Goal: Task Accomplishment & Management: Manage account settings

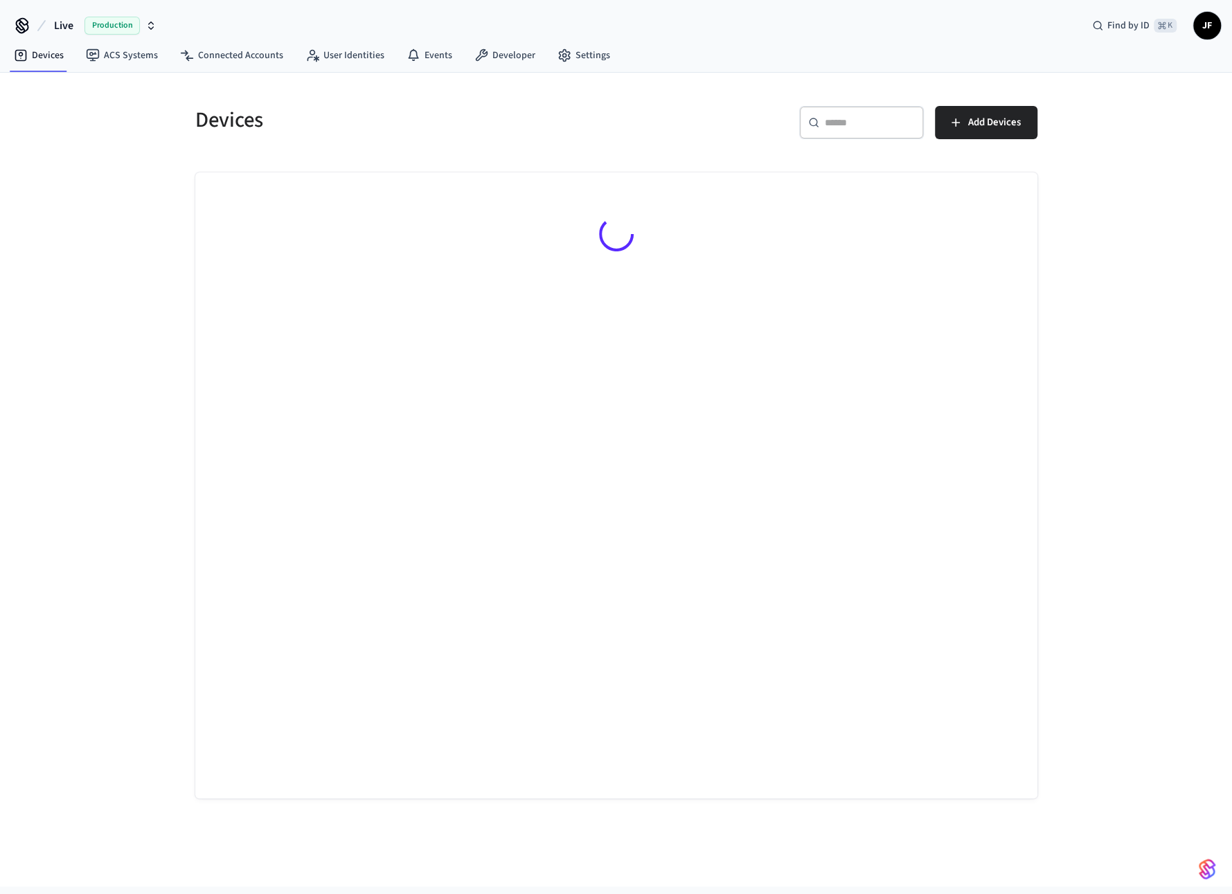
click at [56, 24] on span "Live" at bounding box center [63, 25] width 19 height 17
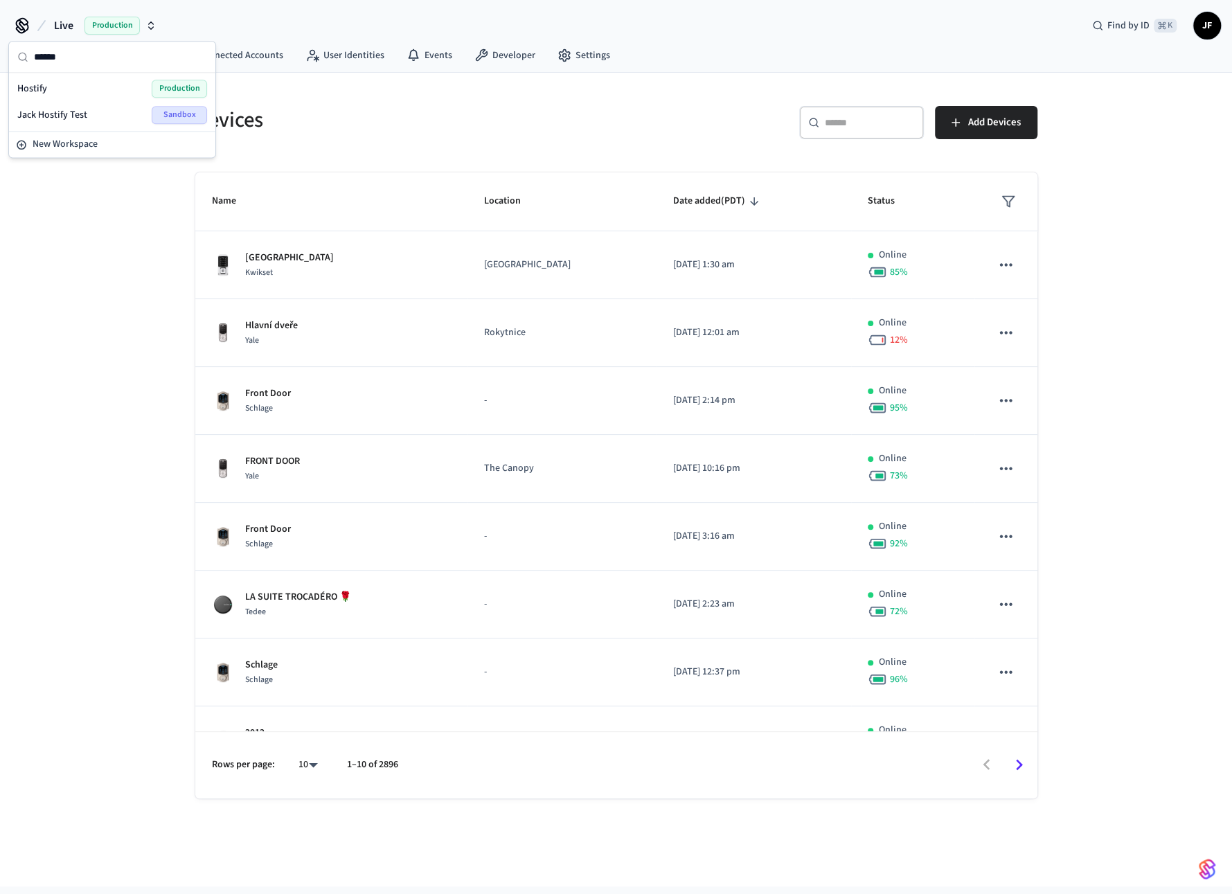
type input "******"
click at [64, 86] on div "Hostify Production" at bounding box center [112, 89] width 190 height 18
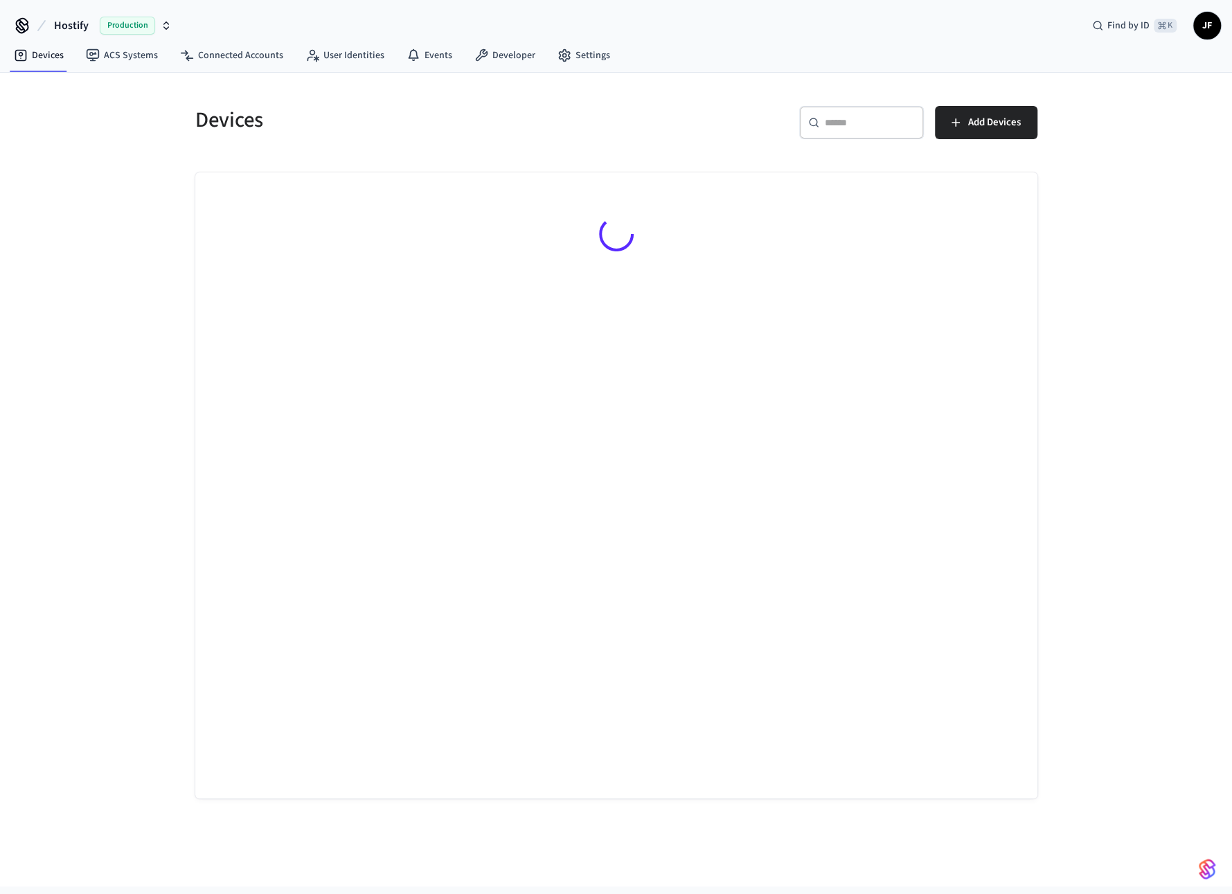
click at [319, 91] on div "Devices" at bounding box center [393, 119] width 429 height 61
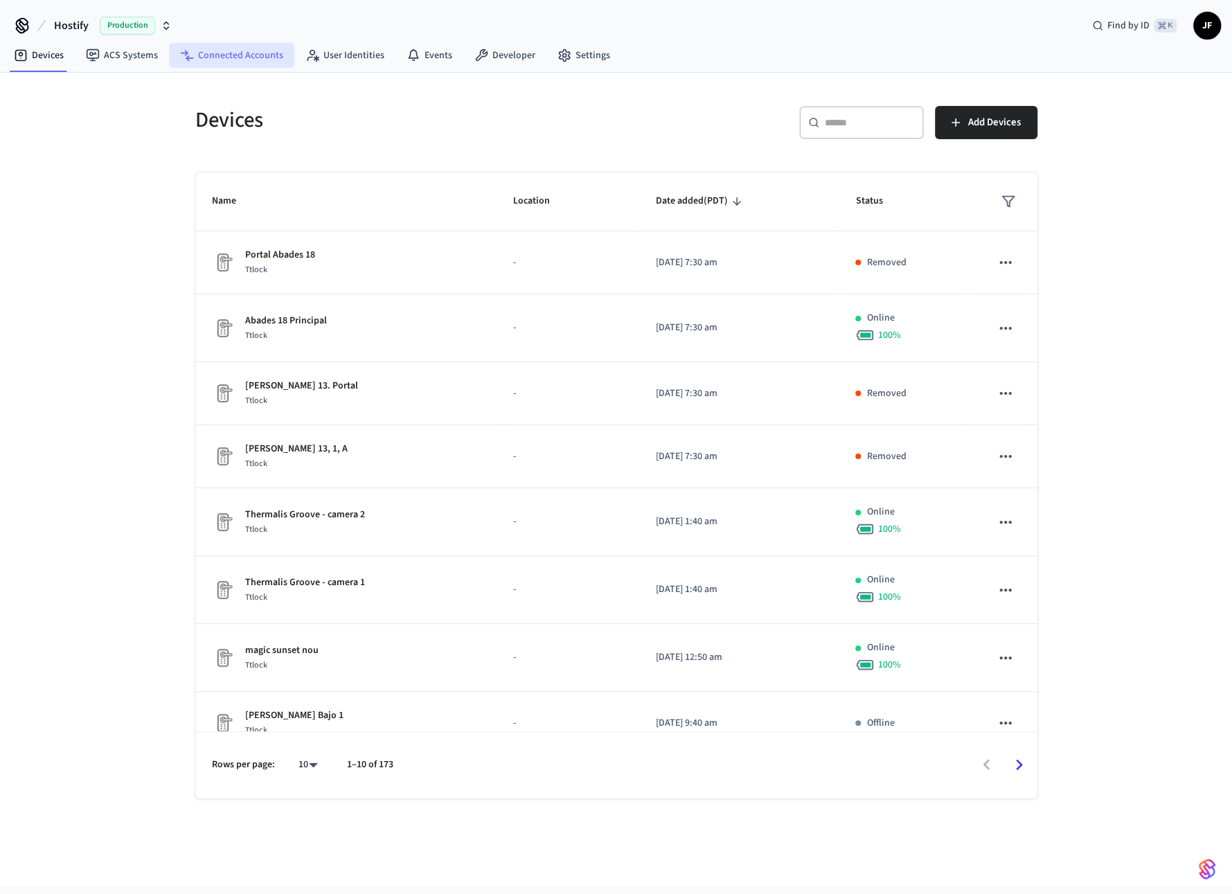
click at [208, 50] on link "Connected Accounts" at bounding box center [231, 55] width 125 height 25
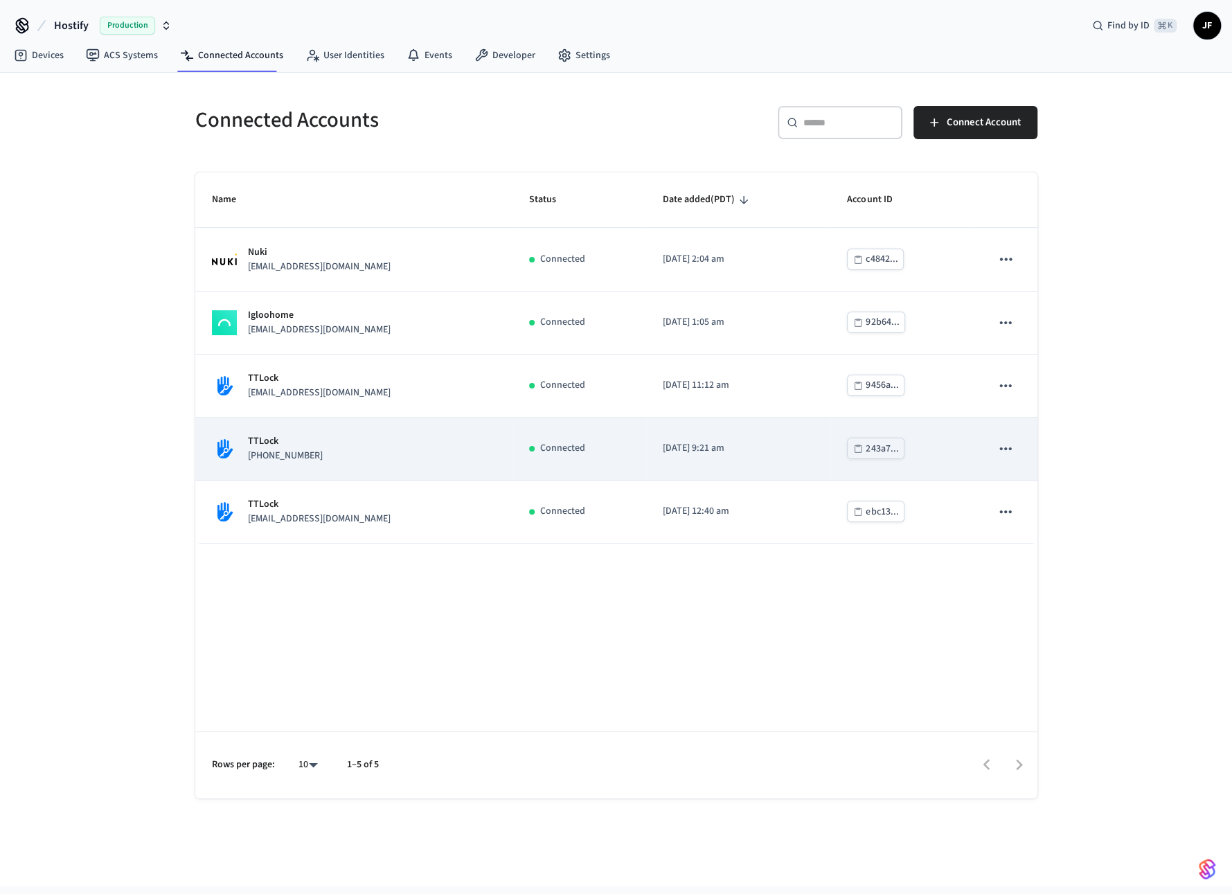
click at [323, 461] on div "TTLock [PHONE_NUMBER]" at bounding box center [354, 448] width 284 height 29
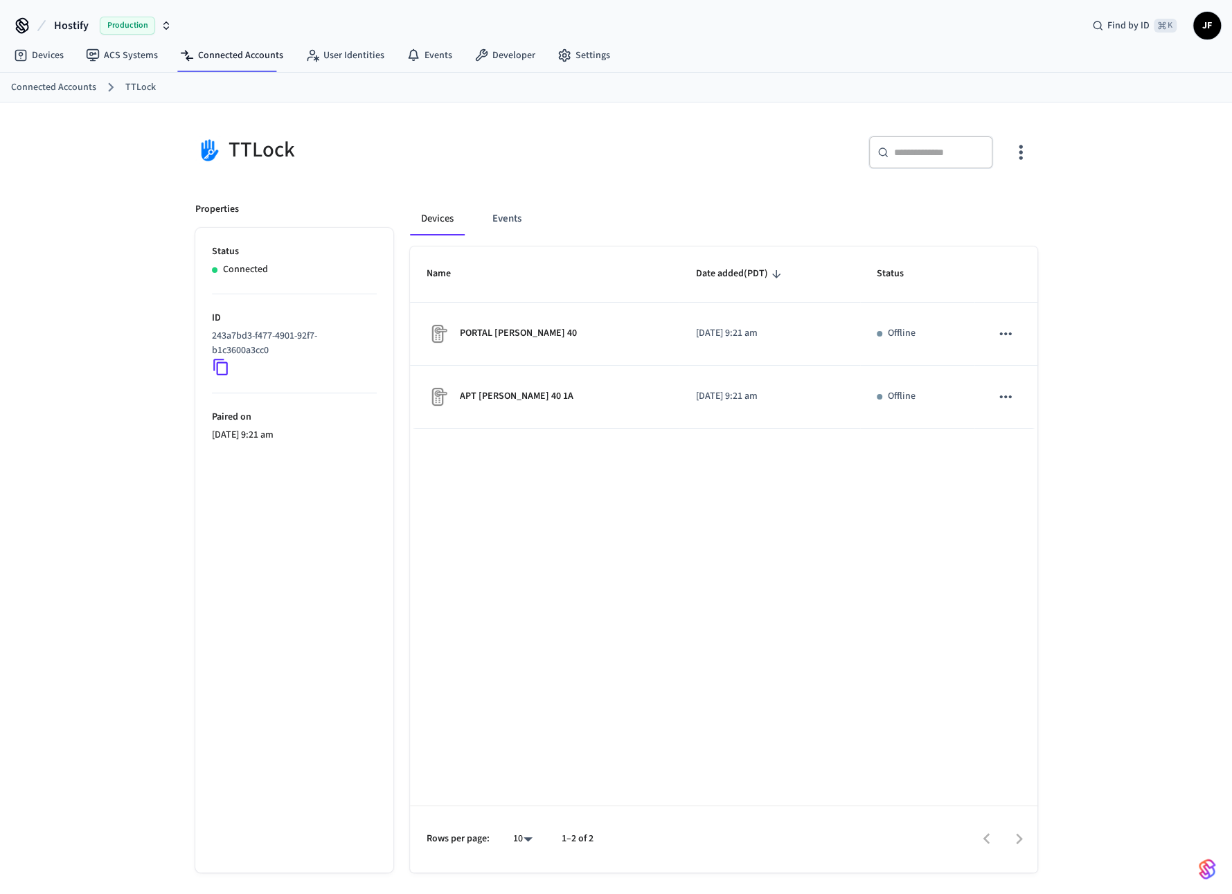
click at [71, 98] on div "Connected Accounts TTLock" at bounding box center [616, 88] width 1232 height 30
click at [72, 84] on link "Connected Accounts" at bounding box center [53, 87] width 85 height 15
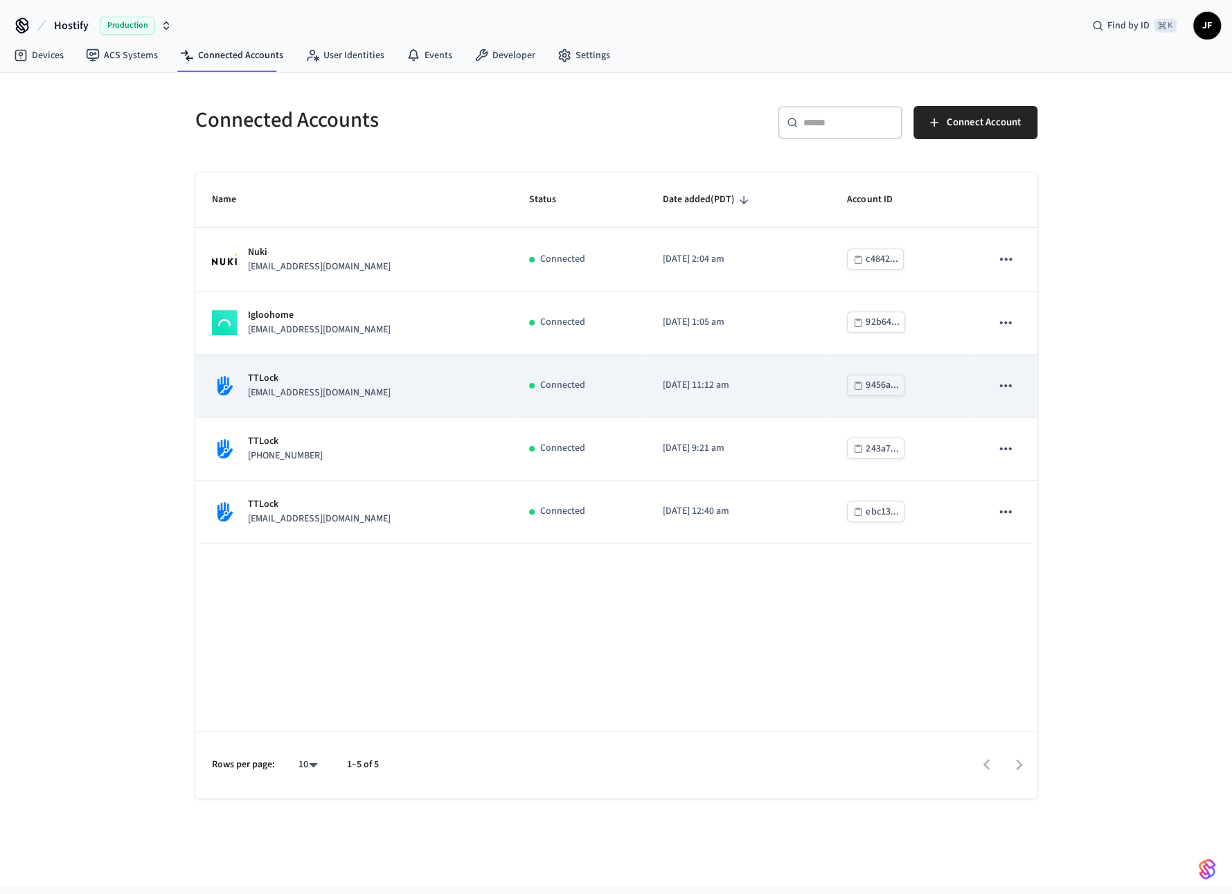
click at [362, 374] on p "TTLock" at bounding box center [319, 378] width 143 height 15
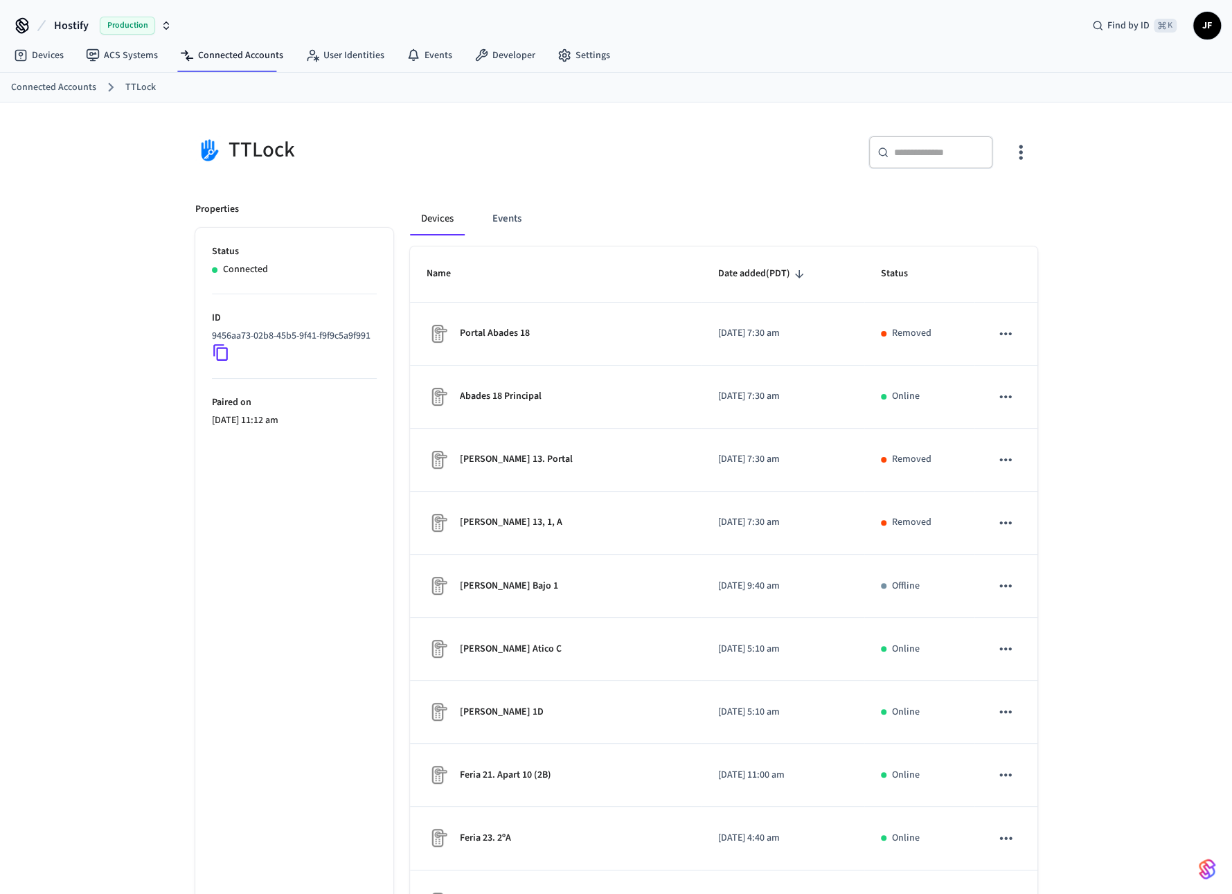
scroll to position [103, 0]
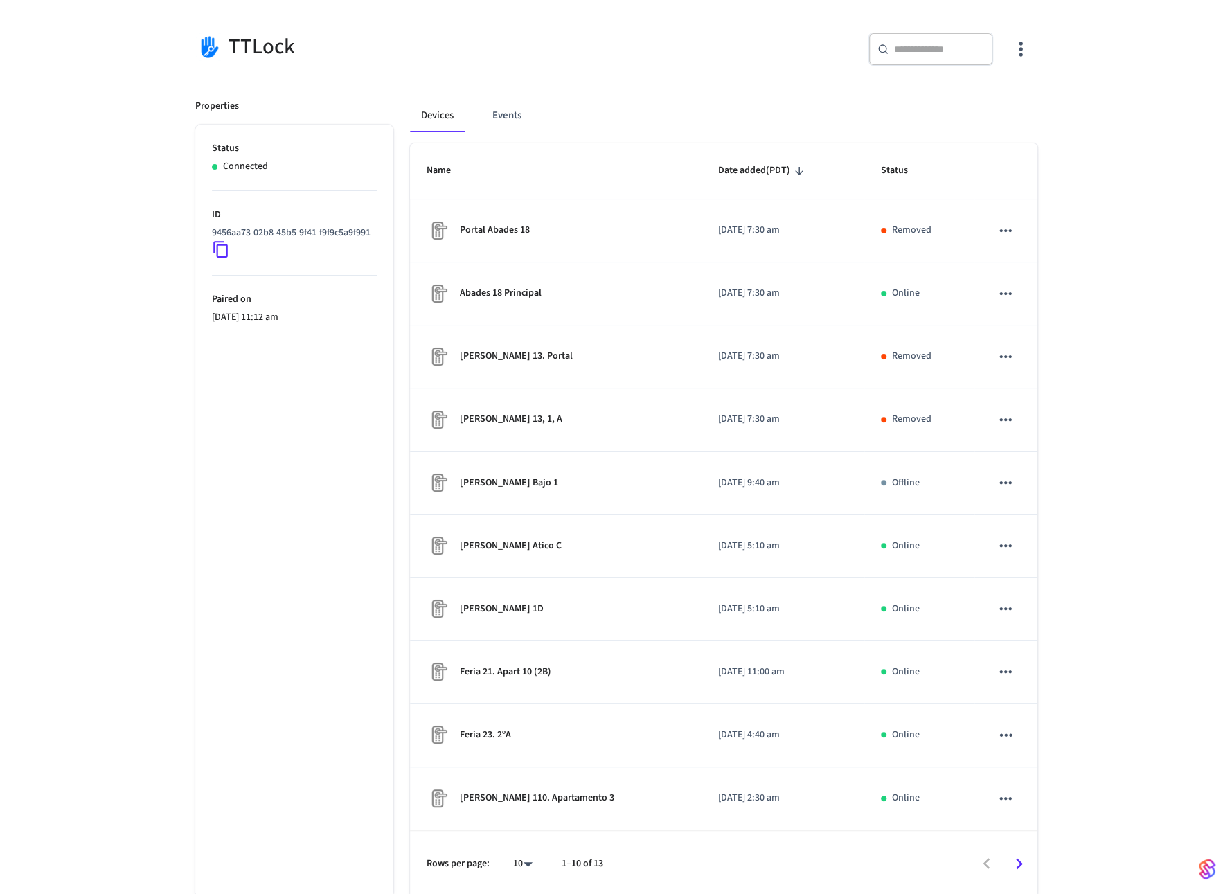
click at [179, 380] on div "Properties Status Connected ID 9456aa73-02b8-45b5-9f41-f9f9c5a9f991 Paired on […" at bounding box center [286, 489] width 215 height 815
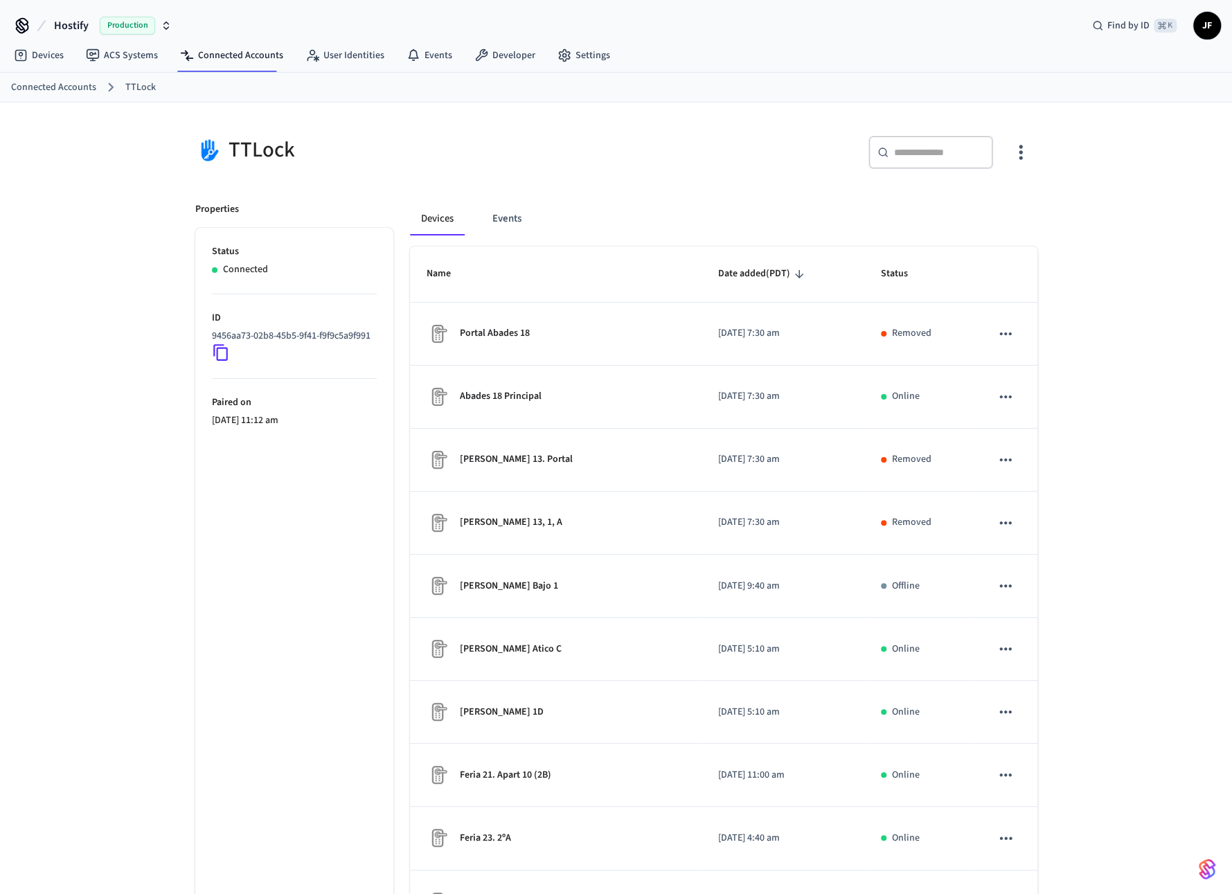
click at [62, 28] on span "Hostify" at bounding box center [71, 25] width 35 height 17
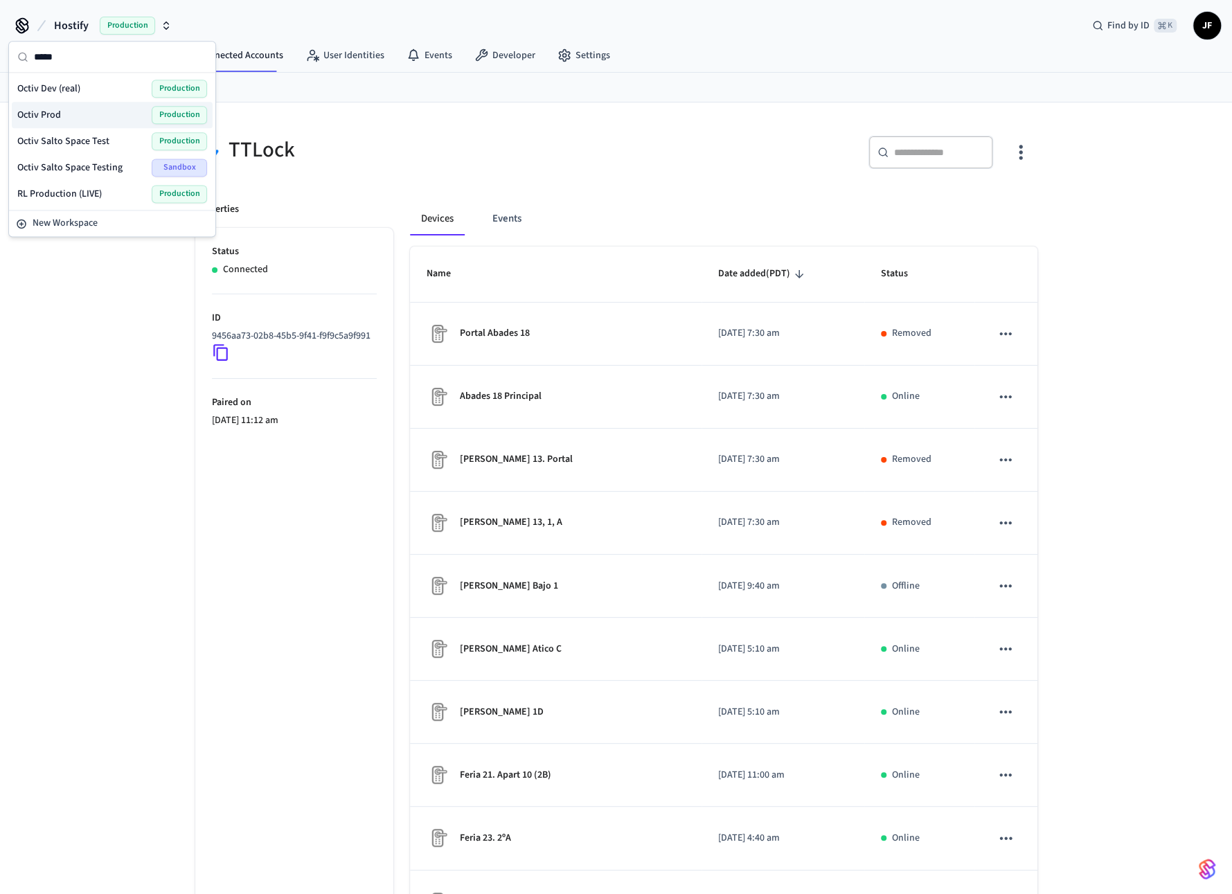
type input "*****"
click at [52, 106] on div "Octiv Prod Production" at bounding box center [112, 115] width 190 height 18
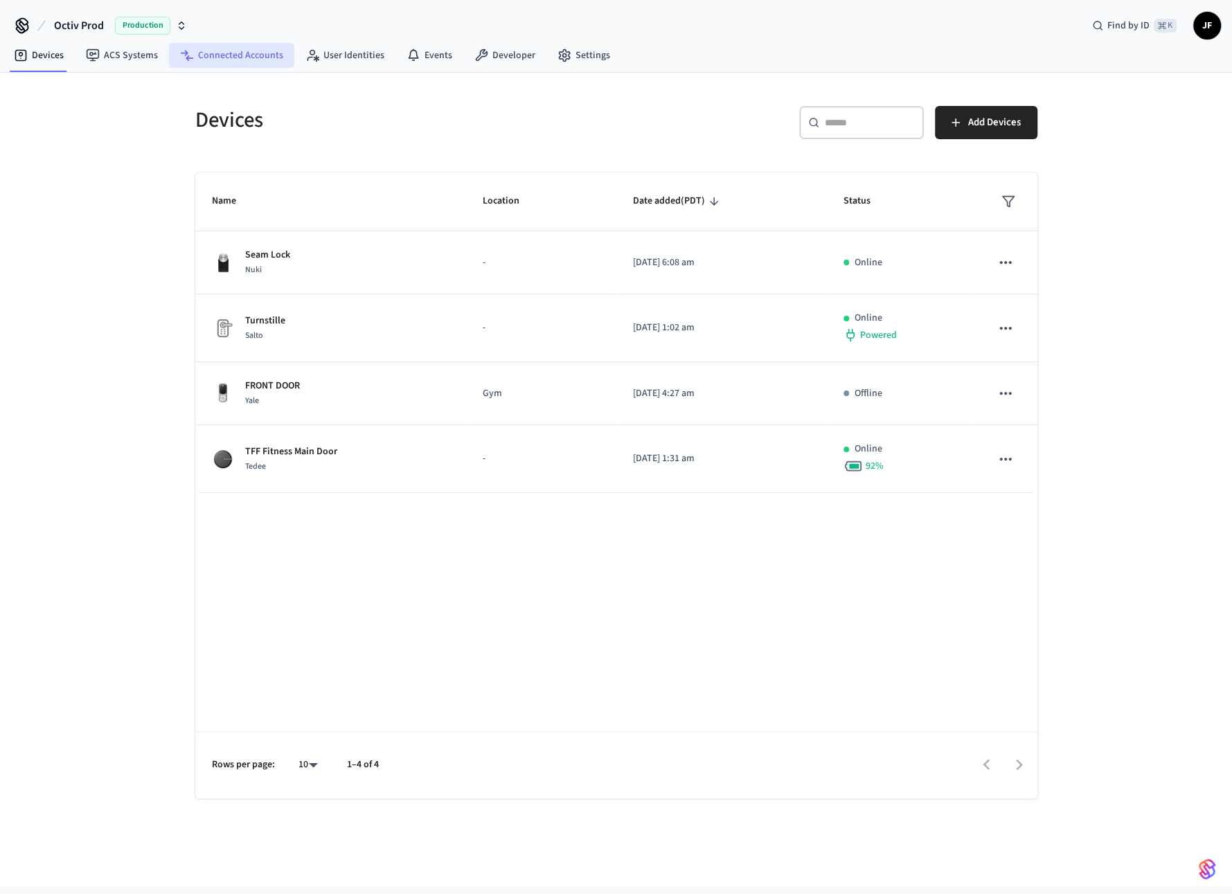
click at [253, 53] on link "Connected Accounts" at bounding box center [231, 55] width 125 height 25
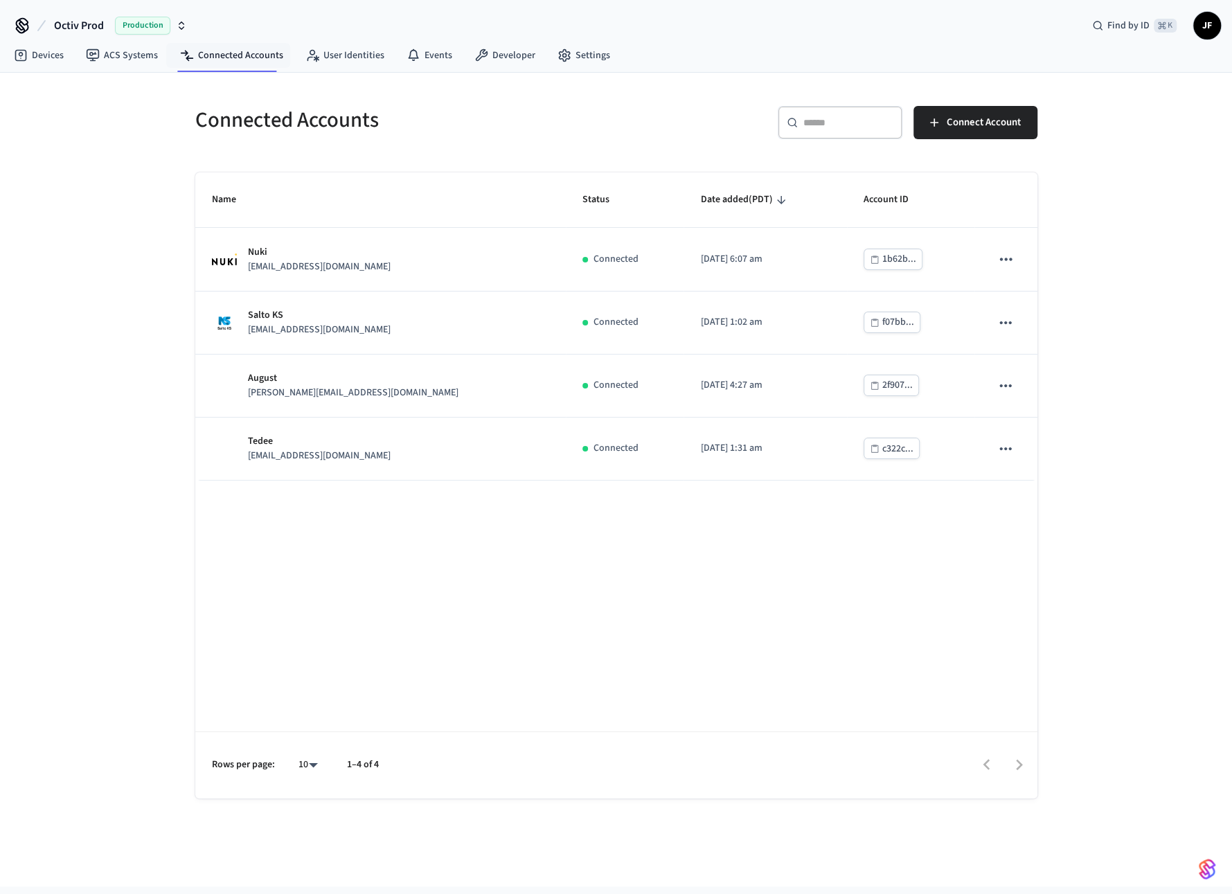
click at [131, 321] on div "Connected Accounts ​ ​ Connect Account Name Status Date added (PDT) Account ID …" at bounding box center [616, 480] width 1232 height 814
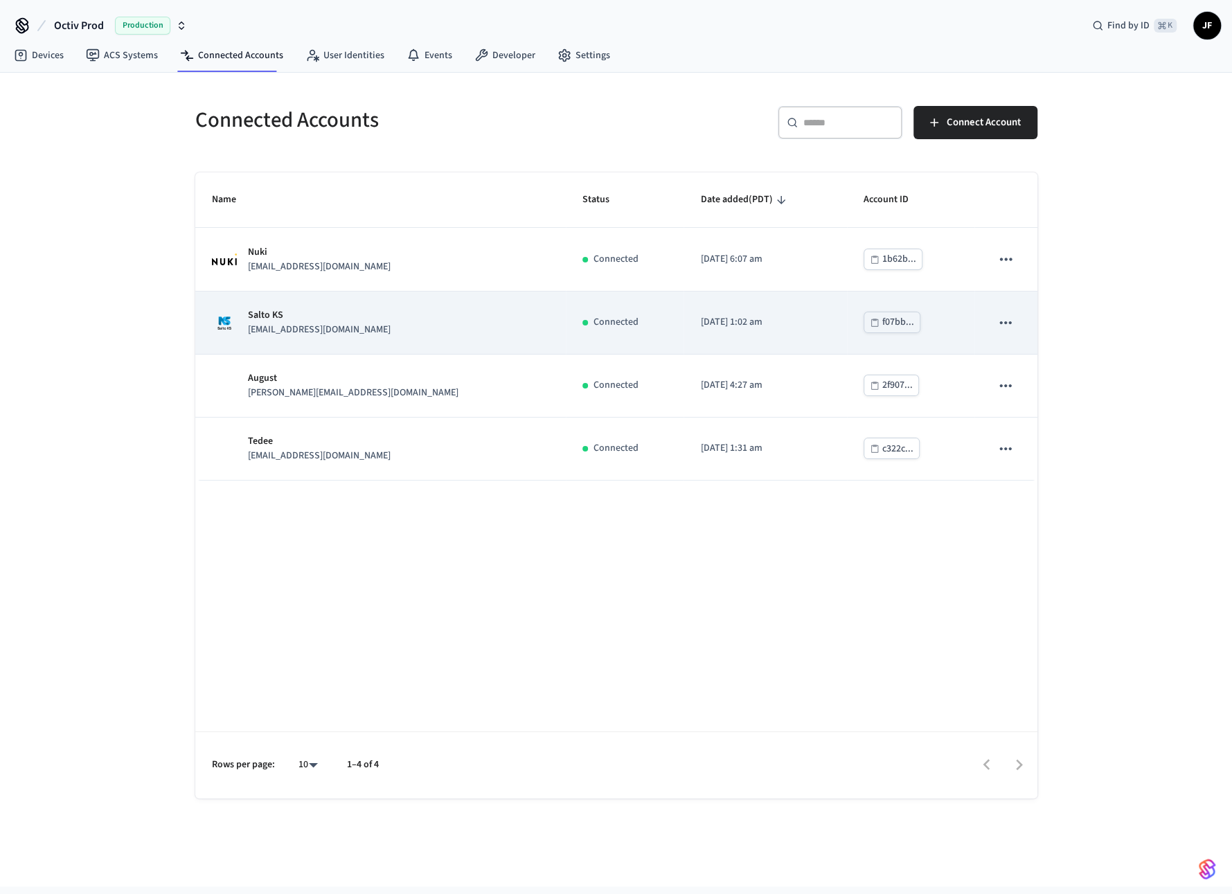
click at [315, 332] on p "[EMAIL_ADDRESS][DOMAIN_NAME]" at bounding box center [319, 330] width 143 height 15
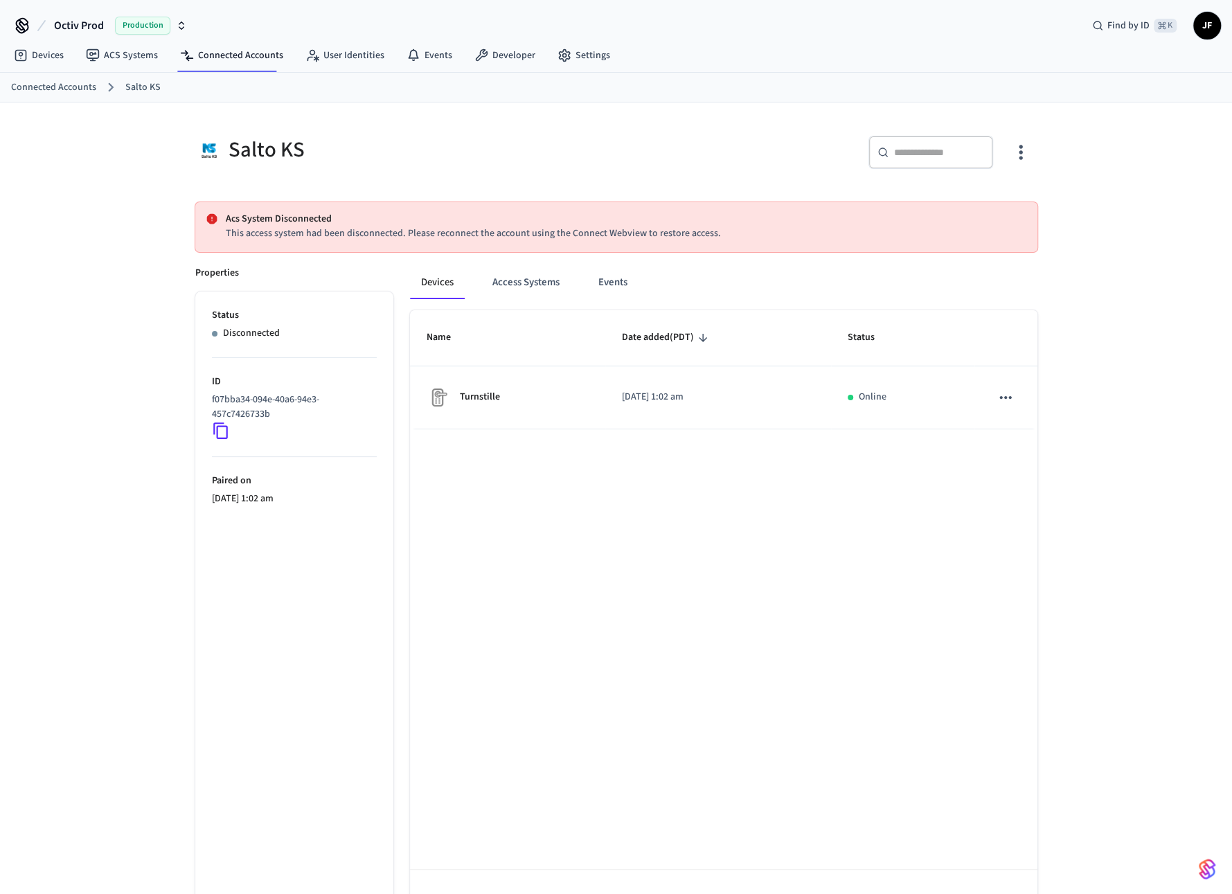
click at [121, 317] on div "Salto KS ​ ​ Acs System Disconnected This access system had been disconnected. …" at bounding box center [616, 520] width 1232 height 834
click at [217, 436] on icon at bounding box center [220, 431] width 15 height 17
click at [221, 425] on icon at bounding box center [220, 431] width 15 height 17
click at [52, 423] on div "Salto KS ​ ​ Acs System Disconnected This access system had been disconnected. …" at bounding box center [616, 520] width 1232 height 834
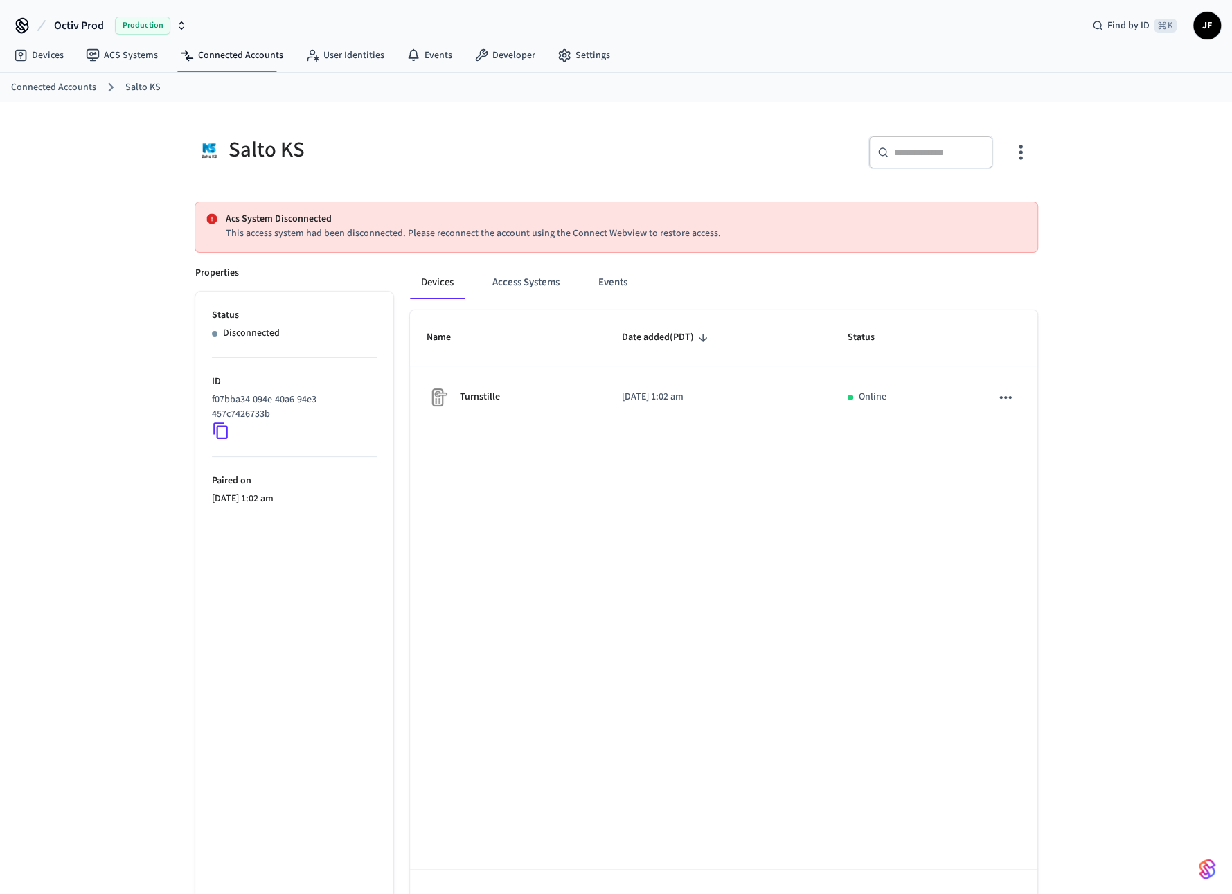
click at [65, 410] on div "Salto KS ​ ​ Acs System Disconnected This access system had been disconnected. …" at bounding box center [616, 520] width 1232 height 834
click at [105, 284] on div "Salto KS ​ ​ Acs System Disconnected This access system had been disconnected. …" at bounding box center [616, 520] width 1232 height 834
click at [143, 329] on div "Salto KS ​ ​ Acs System Disconnected This access system had been disconnected. …" at bounding box center [616, 520] width 1232 height 834
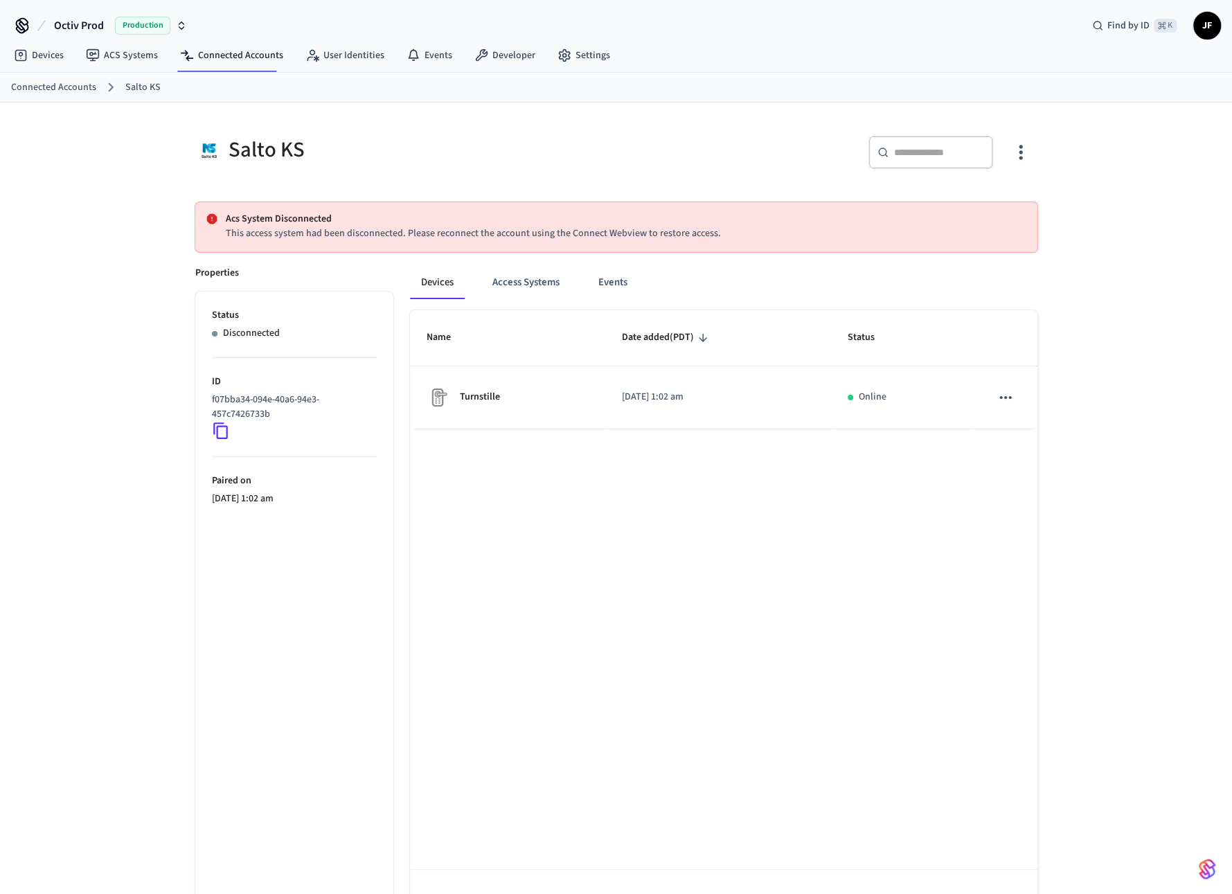
click at [73, 78] on ol "Connected Accounts [GEOGRAPHIC_DATA]" at bounding box center [621, 87] width 1221 height 18
click at [73, 81] on link "Connected Accounts" at bounding box center [53, 87] width 85 height 15
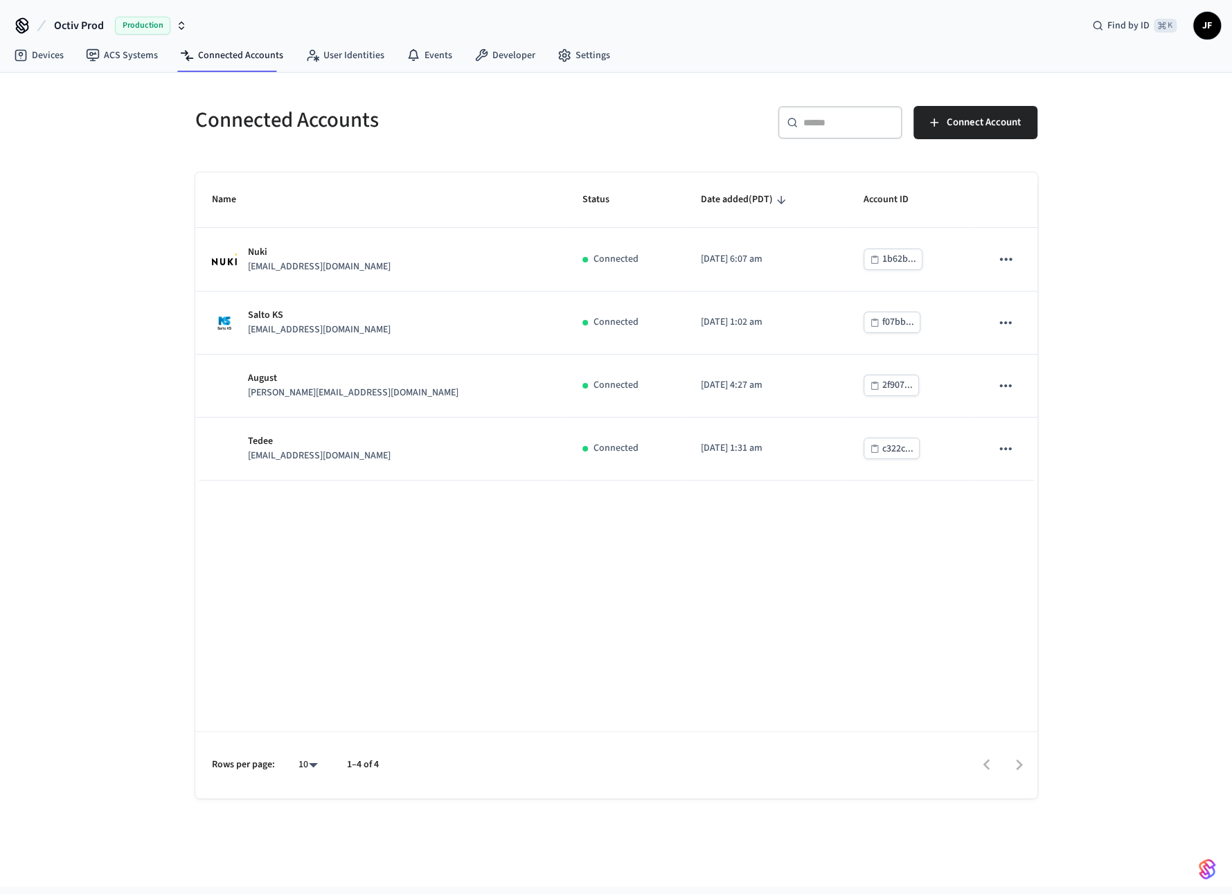
click at [115, 310] on div "Connected Accounts ​ ​ Connect Account Name Status Date added (PDT) Account ID …" at bounding box center [616, 480] width 1232 height 814
click at [105, 491] on div "Connected Accounts ​ ​ Connect Account Name Status Date added (PDT) Account ID …" at bounding box center [616, 480] width 1232 height 814
click at [48, 57] on link "Devices" at bounding box center [39, 55] width 72 height 25
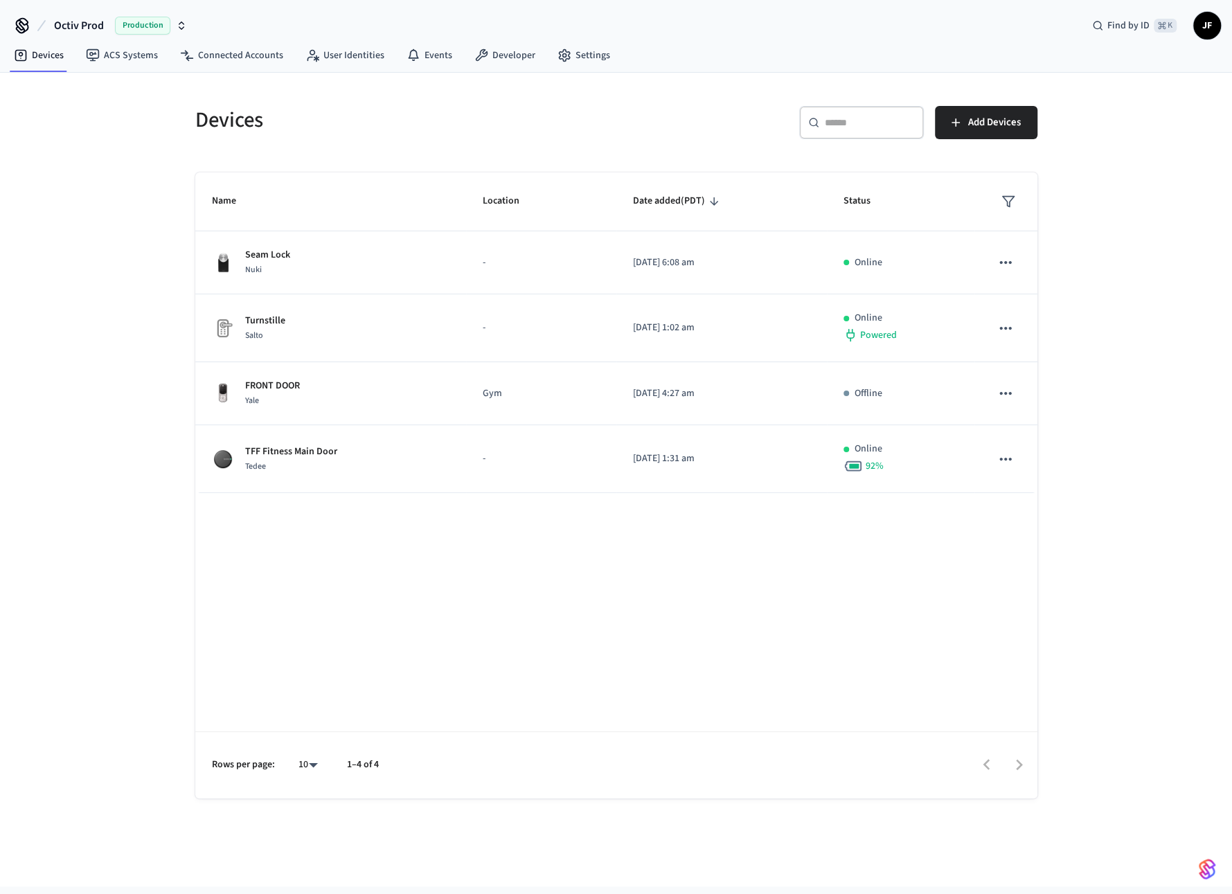
click at [89, 334] on div "Devices ​ ​ Add Devices Name Location Date added (PDT) Status Seam Lock Nuki - …" at bounding box center [616, 480] width 1232 height 814
click at [510, 60] on link "Developer" at bounding box center [504, 55] width 83 height 25
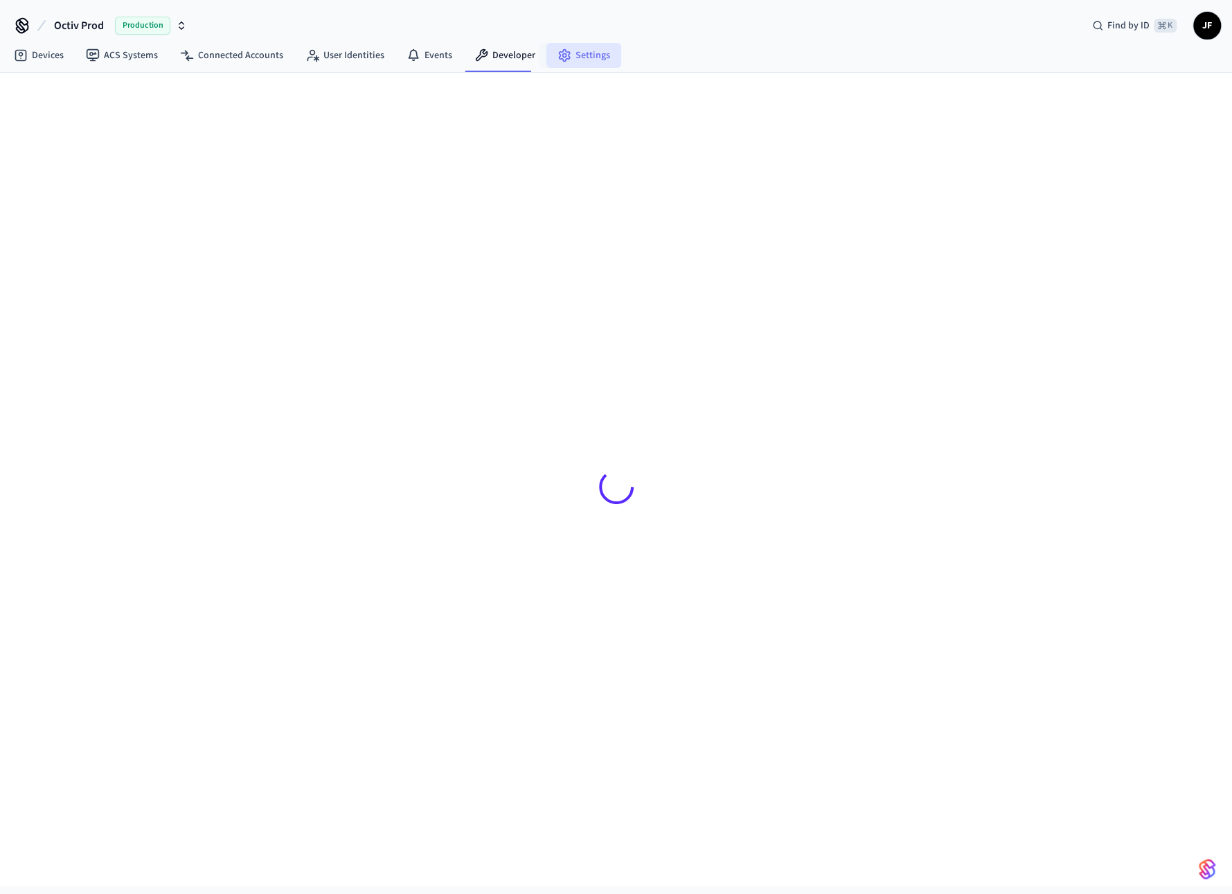
click at [567, 57] on link "Settings" at bounding box center [583, 55] width 75 height 25
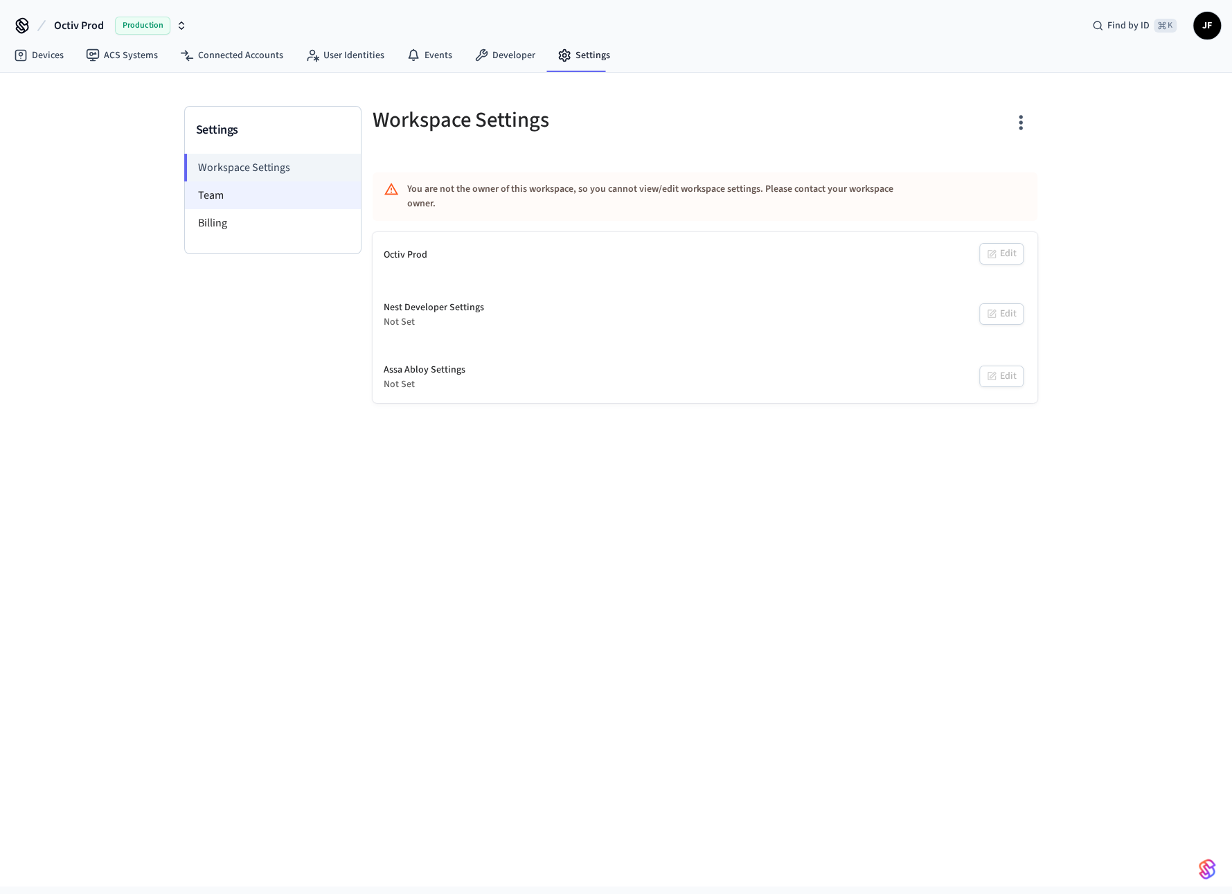
click at [305, 188] on li "Team" at bounding box center [273, 195] width 176 height 28
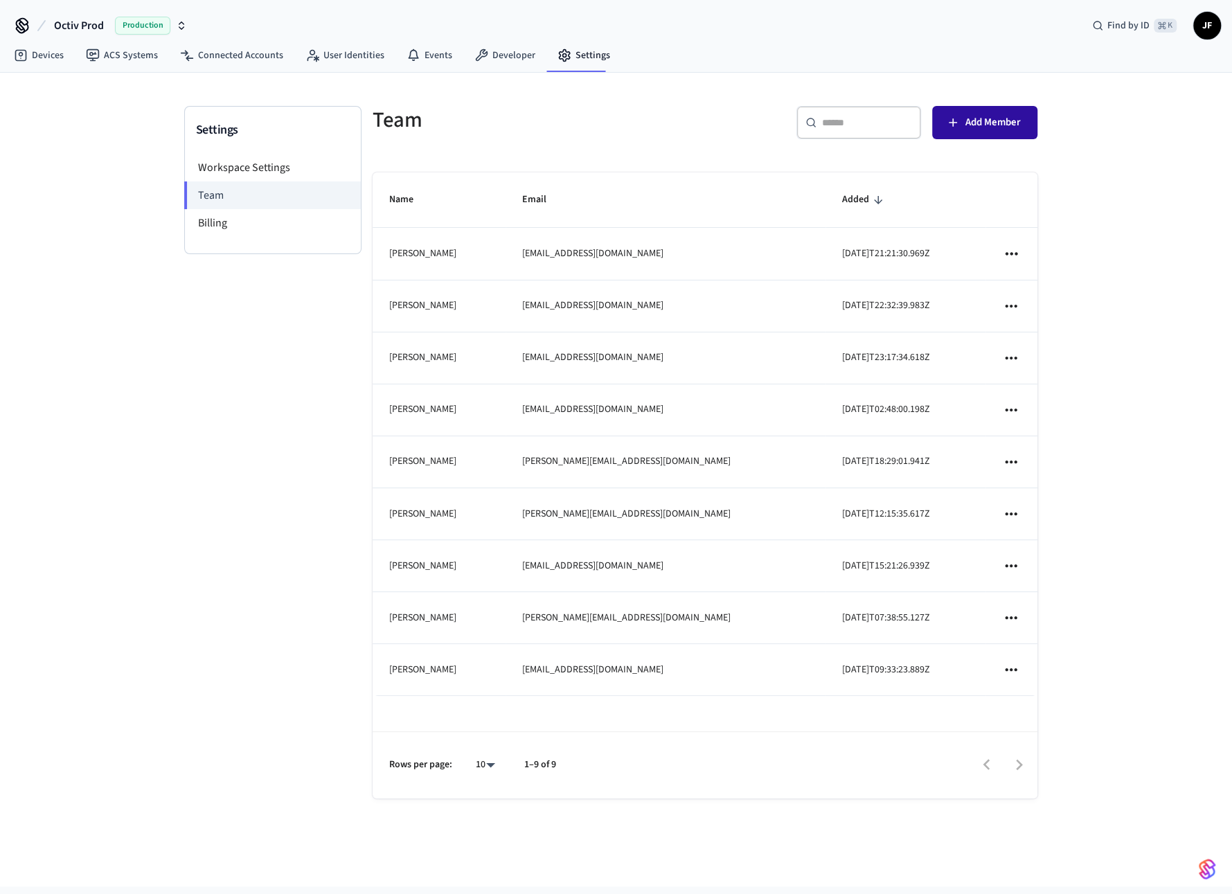
click at [977, 119] on span "Add Member" at bounding box center [993, 123] width 55 height 18
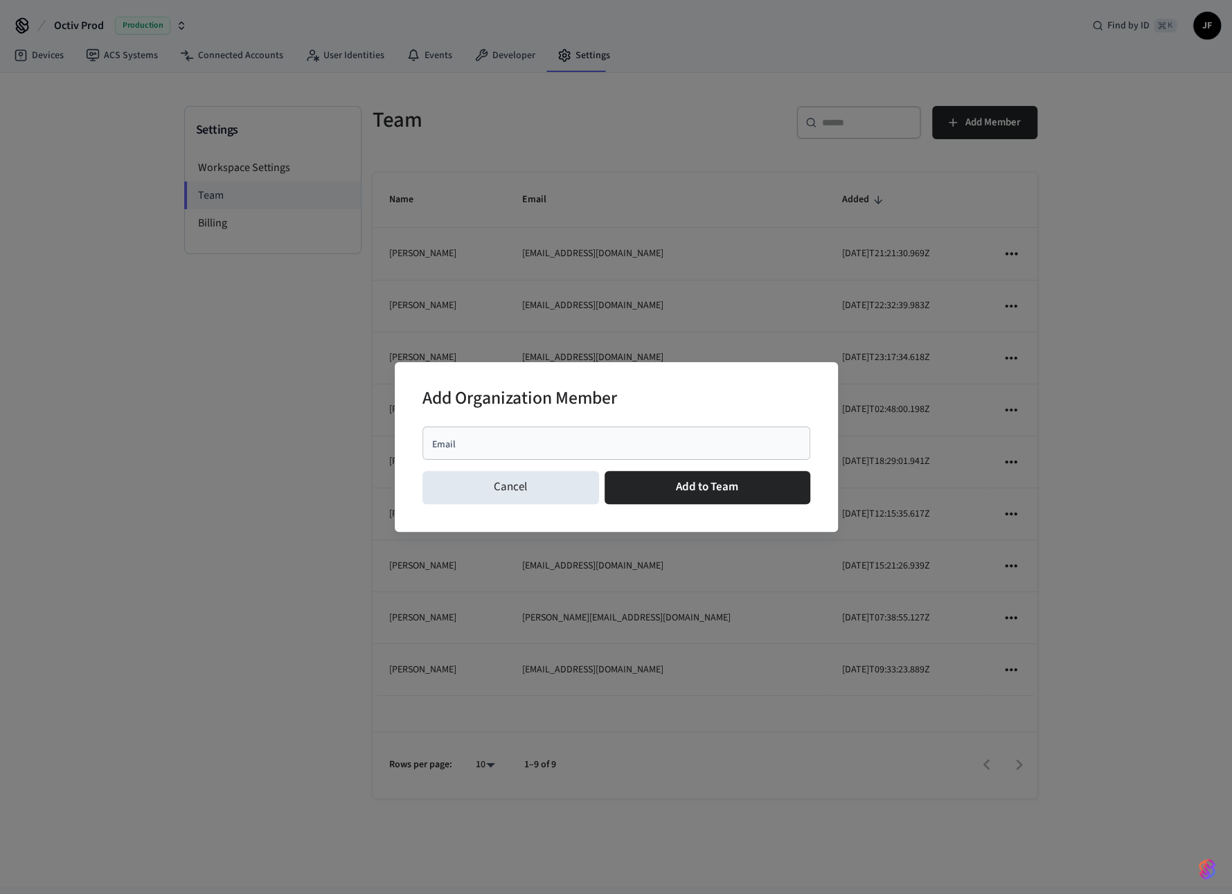
click at [564, 422] on div "Email Email Cancel Add to Team" at bounding box center [617, 468] width 388 height 94
click at [553, 435] on div "Email" at bounding box center [617, 443] width 388 height 33
type input "**********"
click at [605, 471] on button "Add to Team" at bounding box center [708, 487] width 206 height 33
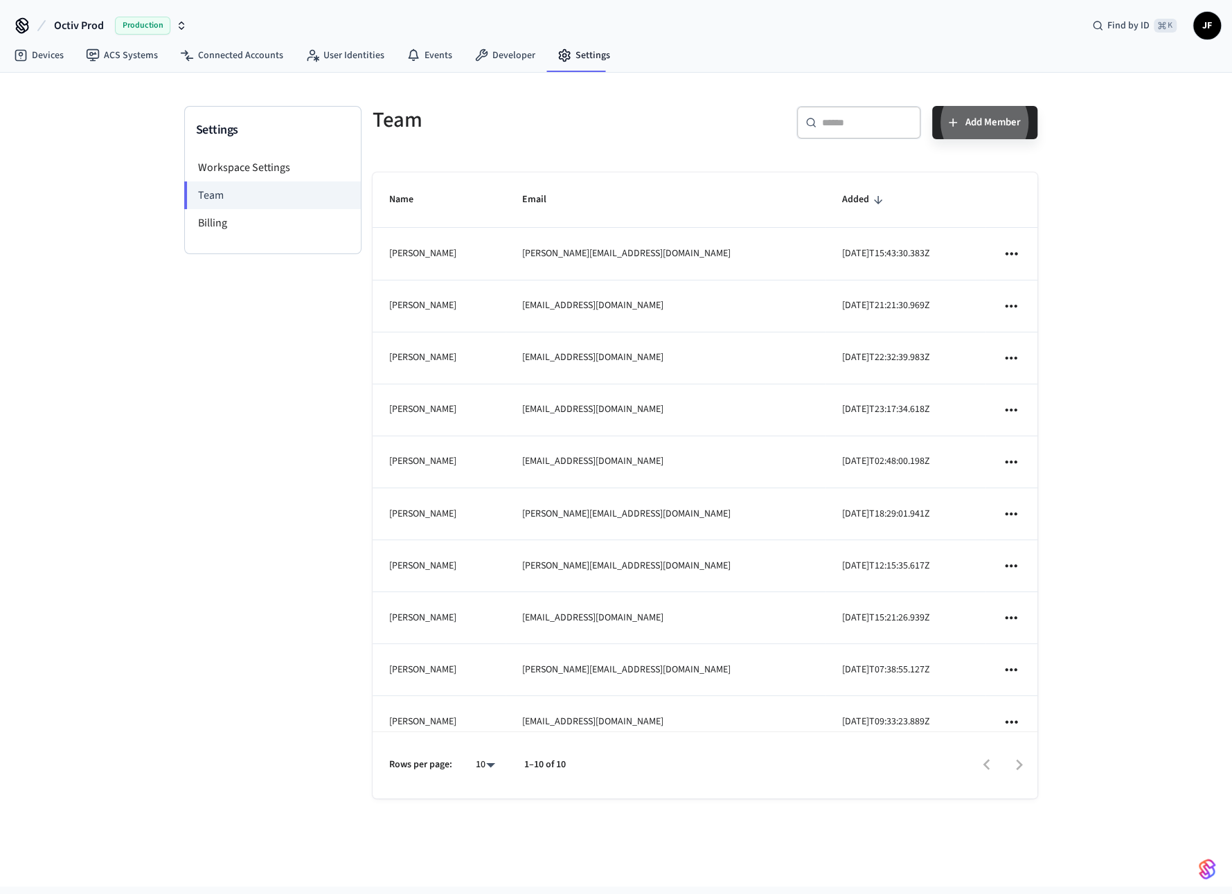
click at [193, 427] on div "Settings Workspace Settings Team Billing" at bounding box center [272, 466] width 177 height 720
click at [105, 176] on div "Settings Workspace Settings Team Billing Team ​ ​ Add Member Name Email Added […" at bounding box center [616, 480] width 1232 height 814
click at [556, 103] on div "Team" at bounding box center [526, 119] width 341 height 61
click at [628, 107] on h5 "Team" at bounding box center [535, 120] width 324 height 28
click at [552, 112] on h5 "Team" at bounding box center [535, 120] width 324 height 28
